Goal: Information Seeking & Learning: Understand process/instructions

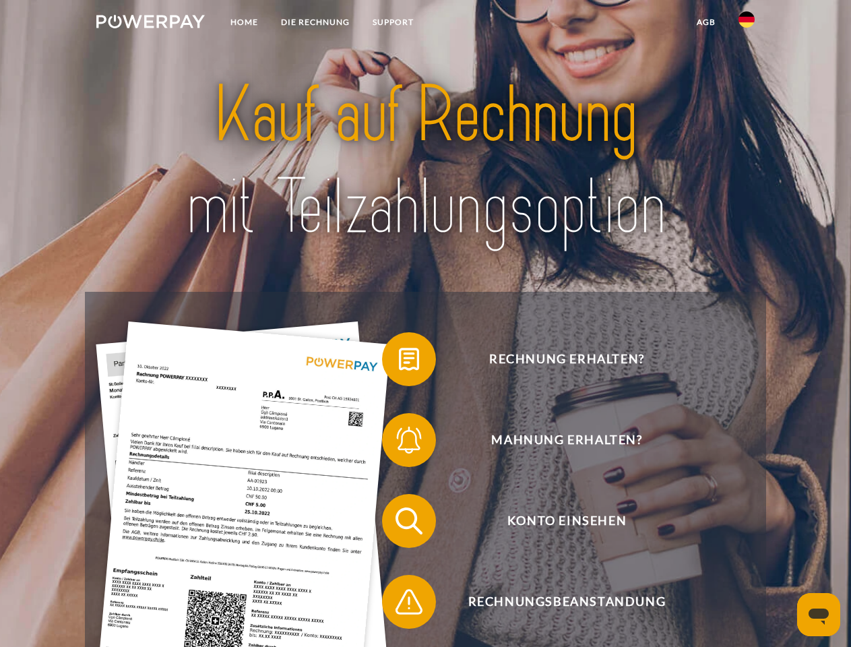
click at [150, 24] on img at bounding box center [150, 21] width 109 height 13
click at [747, 24] on img at bounding box center [747, 19] width 16 height 16
click at [706, 22] on link "agb" at bounding box center [706, 22] width 42 height 24
click at [399, 362] on span at bounding box center [388, 359] width 67 height 67
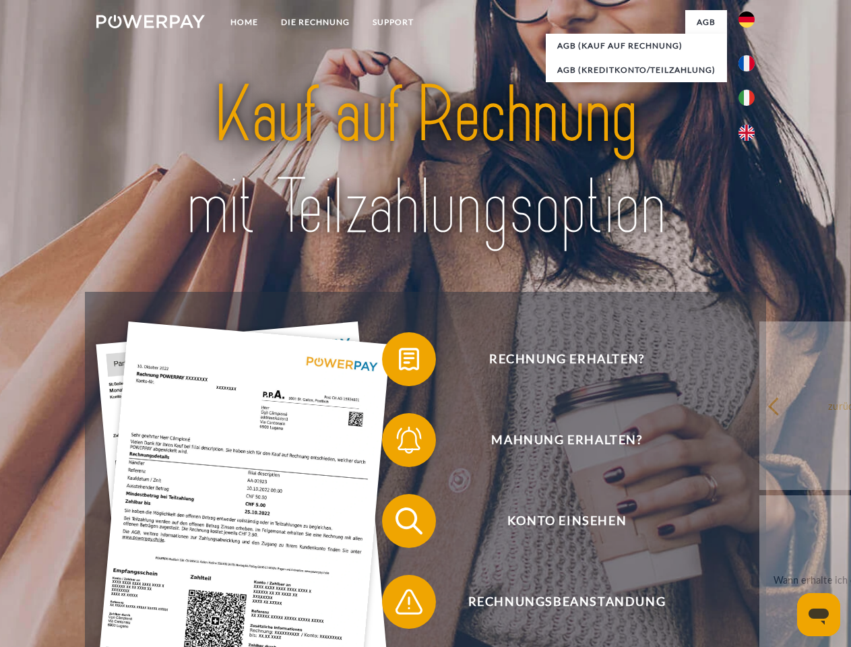
click at [399, 443] on span at bounding box center [388, 439] width 67 height 67
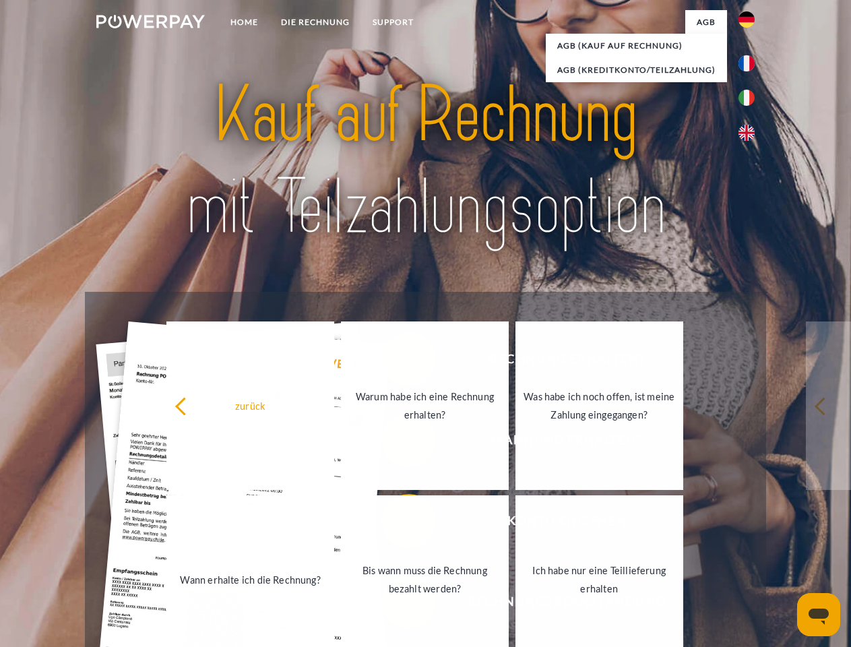
click at [399, 524] on link "Bis wann muss die Rechnung bezahlt werden?" at bounding box center [425, 579] width 168 height 168
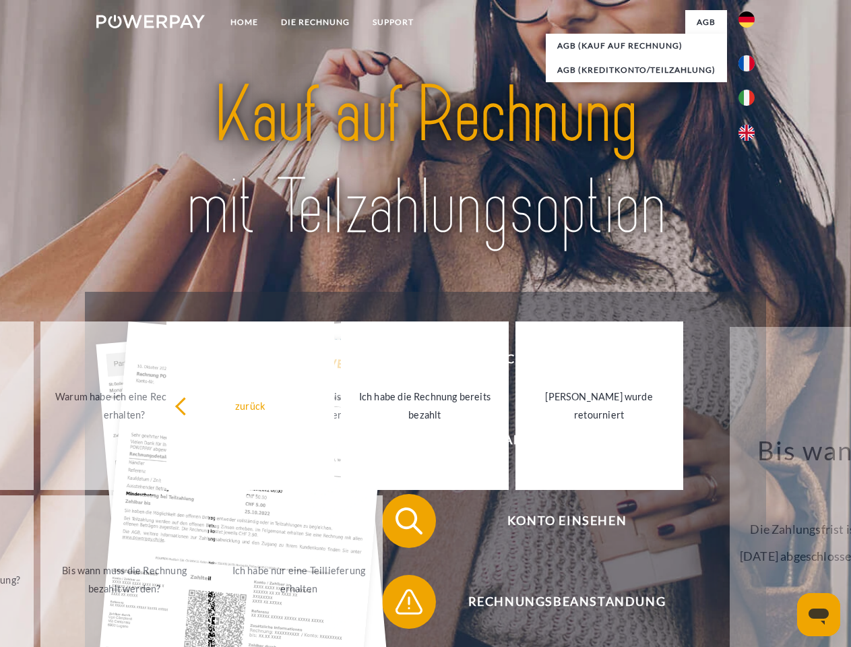
click at [399, 605] on span at bounding box center [388, 601] width 67 height 67
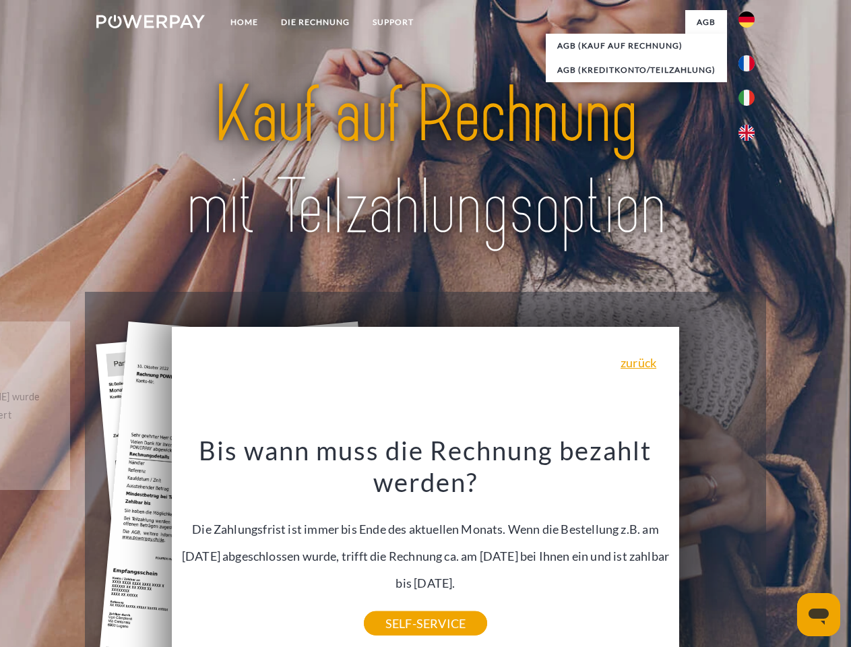
click at [819, 615] on icon "Messaging-Fenster öffnen" at bounding box center [819, 617] width 20 height 16
